Goal: Transaction & Acquisition: Download file/media

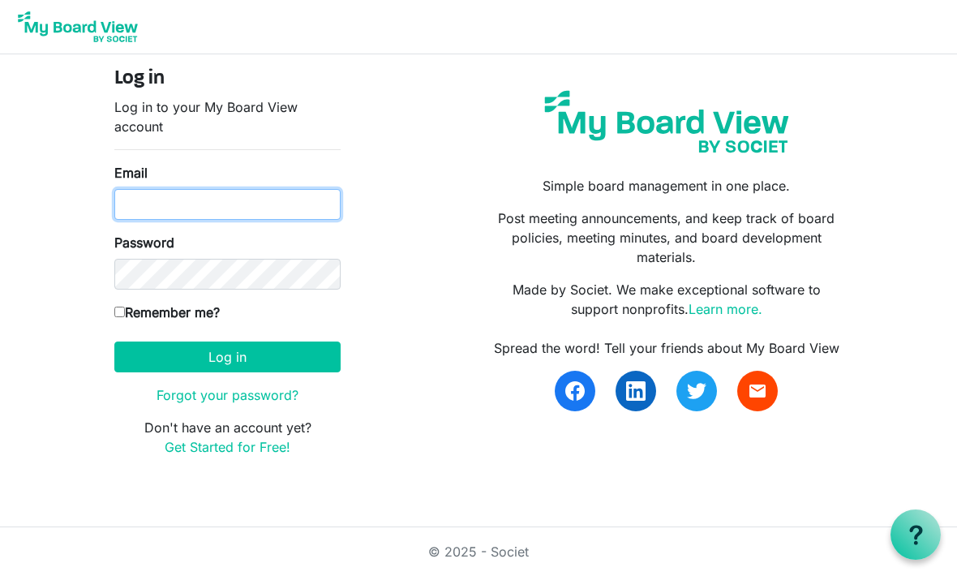
click at [259, 199] on input "Email" at bounding box center [227, 204] width 226 height 31
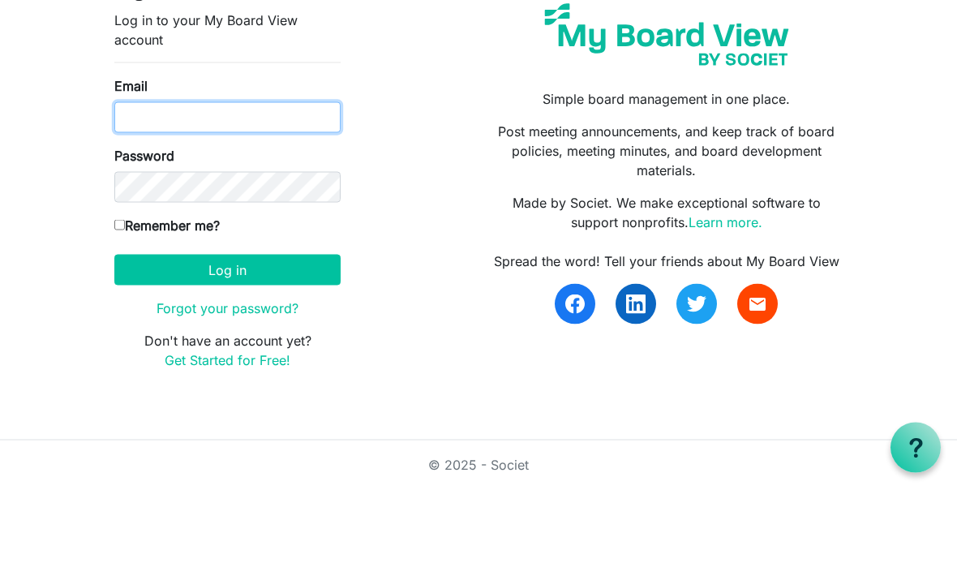
type input "[EMAIL_ADDRESS][DOMAIN_NAME]"
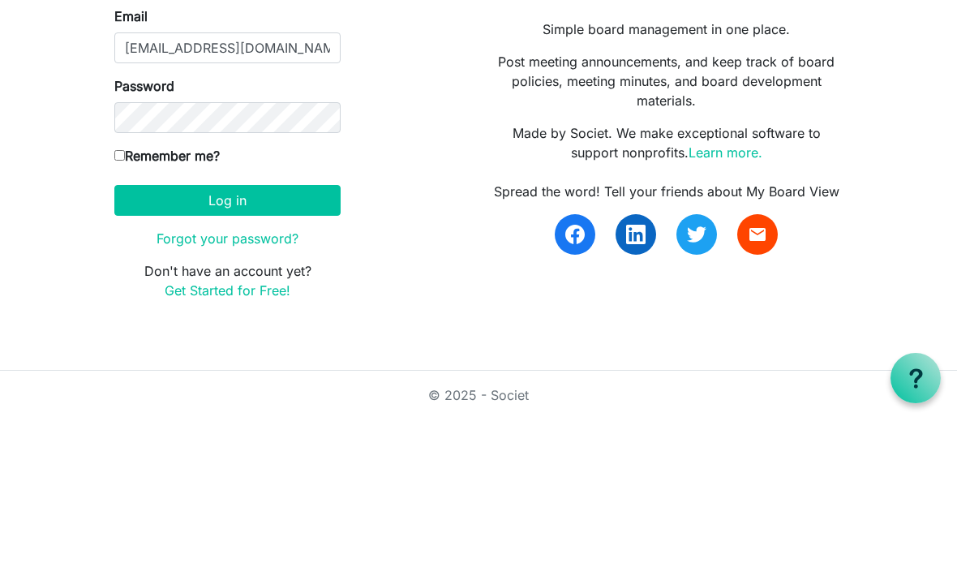
click at [125, 306] on input "Remember me?" at bounding box center [119, 311] width 11 height 11
checkbox input "true"
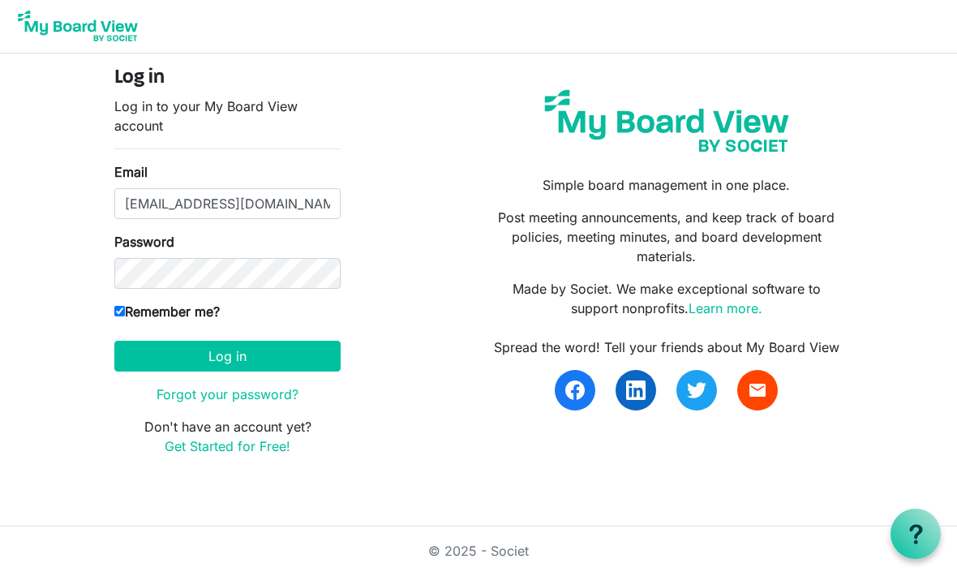
click at [262, 361] on button "Log in" at bounding box center [227, 356] width 226 height 31
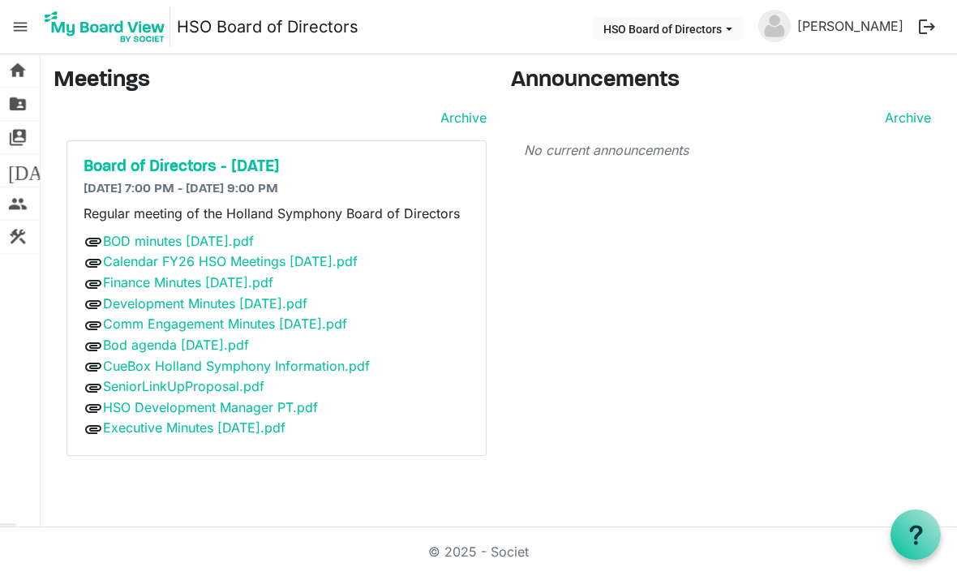
click at [186, 422] on link "Executive Minutes [DATE].pdf" at bounding box center [194, 427] width 182 height 16
click at [169, 338] on link "Bod agenda [DATE].pdf" at bounding box center [176, 344] width 146 height 16
